Goal: Task Accomplishment & Management: Use online tool/utility

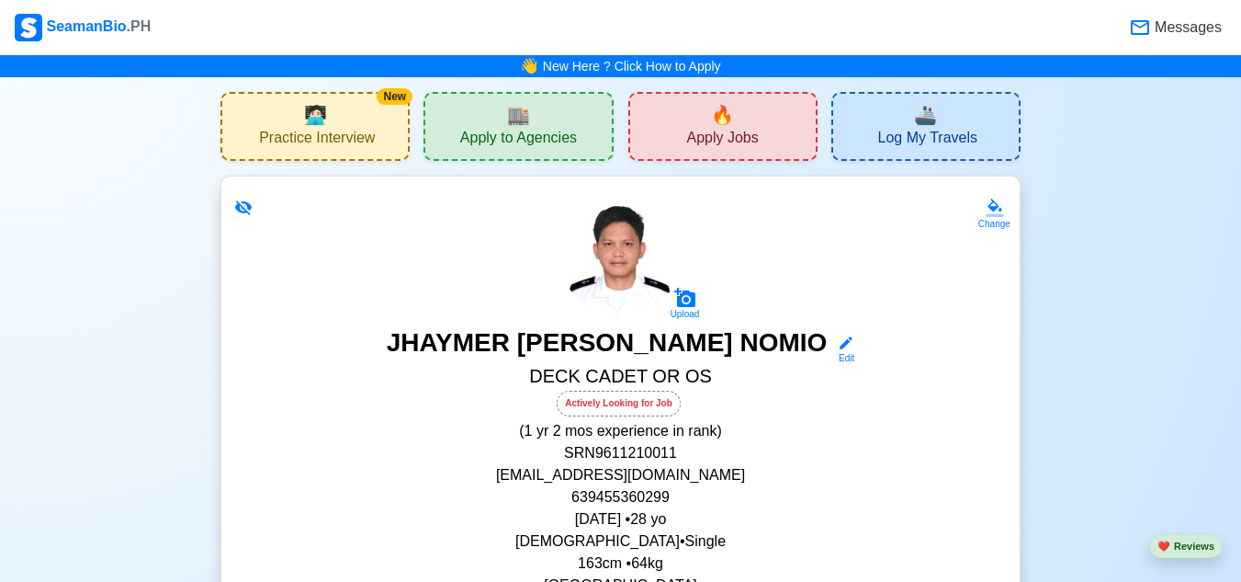
click at [742, 102] on div "🔥 Apply Jobs" at bounding box center [723, 126] width 189 height 69
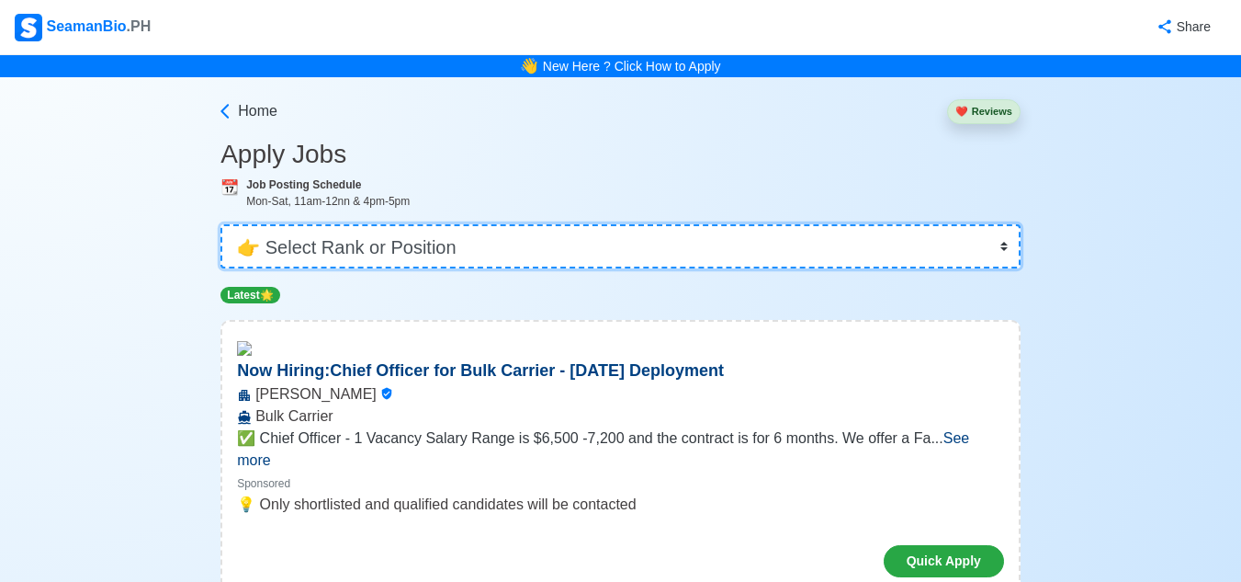
click at [996, 246] on select "👉 Select Rank or Position Master Chief Officer 2nd Officer 3rd Officer Junior O…" at bounding box center [621, 246] width 800 height 44
select select "Ordinary [PERSON_NAME]"
click at [222, 224] on select "👉 Select Rank or Position Master Chief Officer 2nd Officer 3rd Officer Junior O…" at bounding box center [621, 246] width 800 height 44
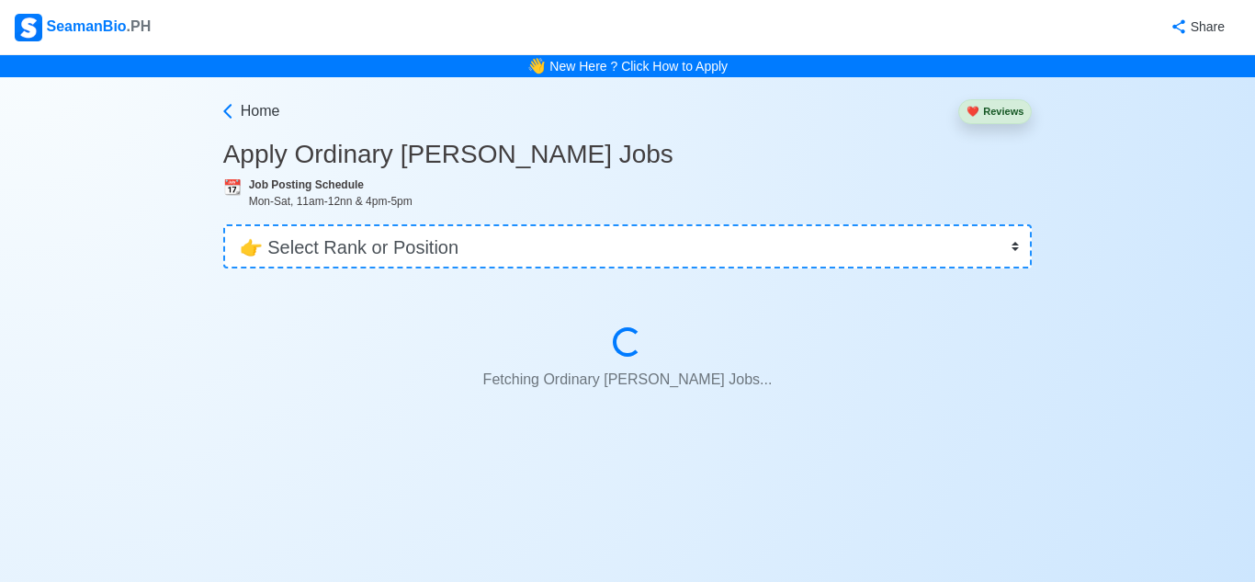
click at [340, 345] on div "Fetching Ordinary [PERSON_NAME] Jobs... Fetching Ordinary [PERSON_NAME] Jobs..." at bounding box center [627, 362] width 721 height 71
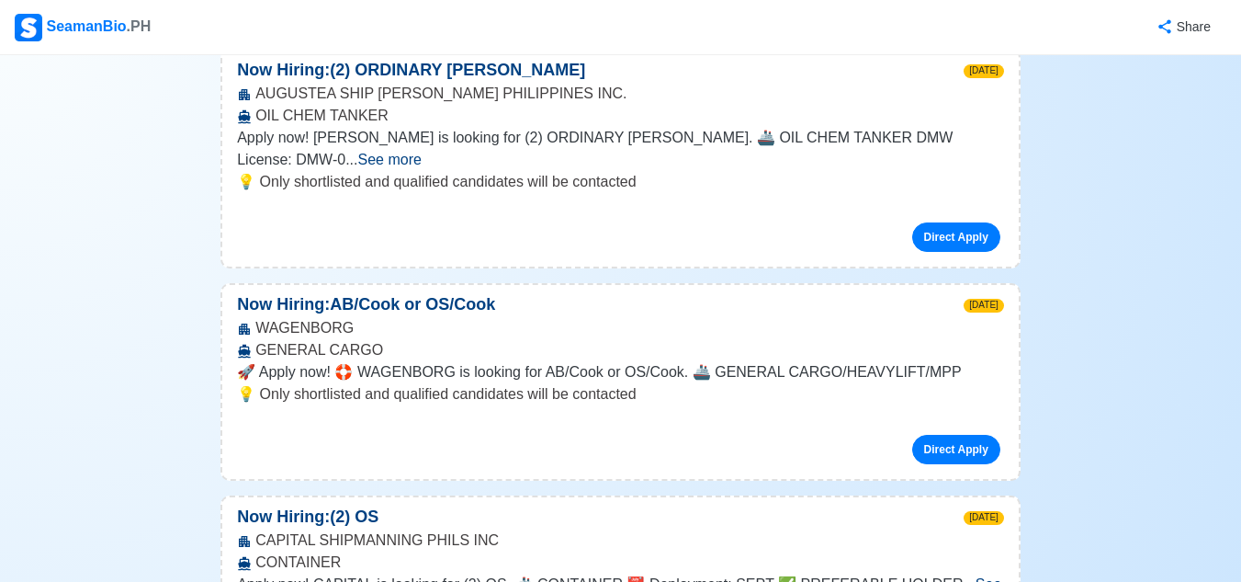
scroll to position [1524, 0]
